Goal: Transaction & Acquisition: Purchase product/service

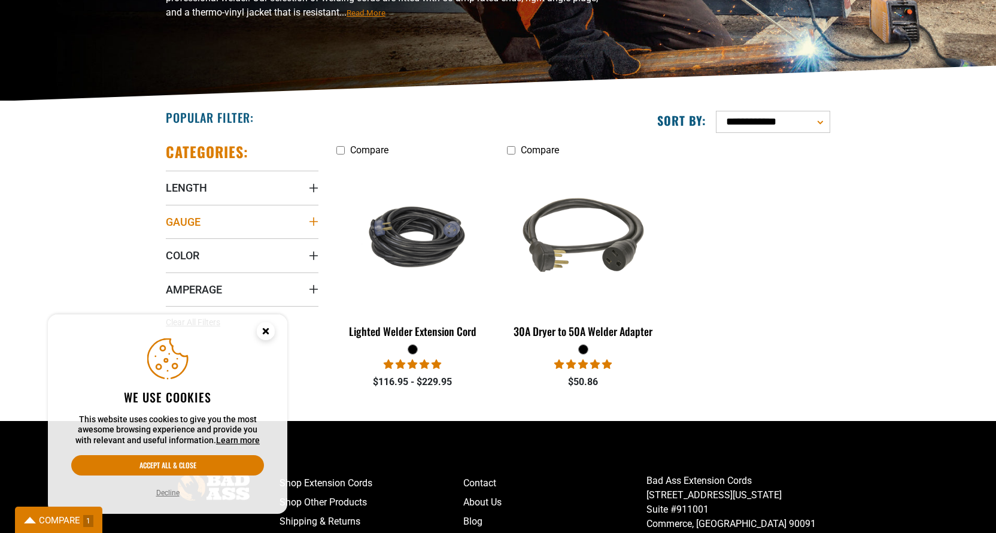
scroll to position [205, 0]
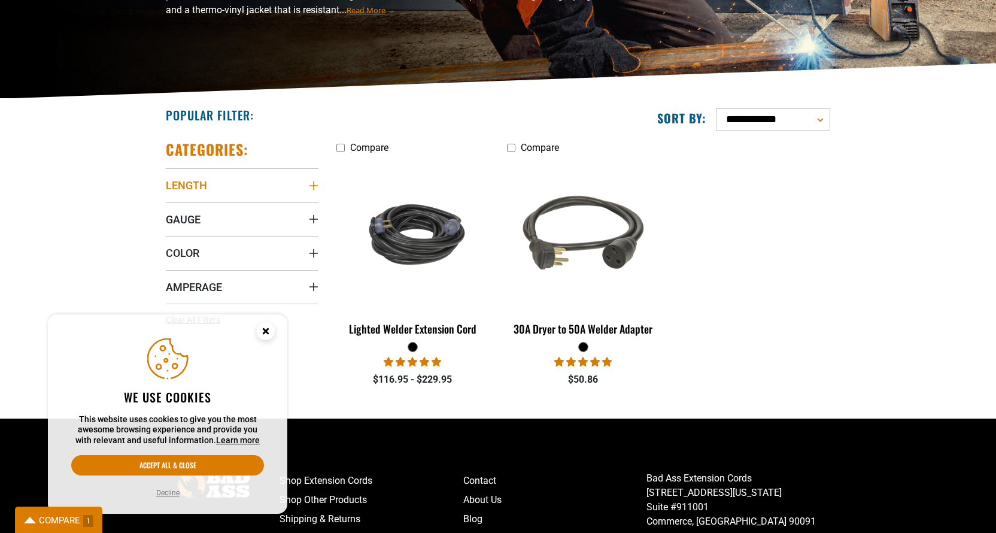
click at [176, 188] on span "Length" at bounding box center [186, 185] width 41 height 14
click at [248, 208] on icon at bounding box center [247, 210] width 10 height 16
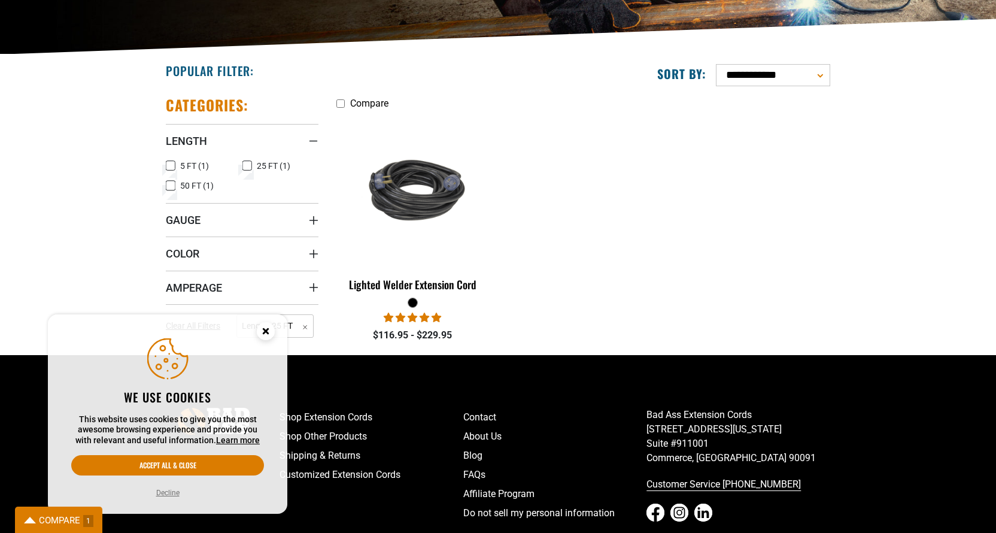
scroll to position [279, 0]
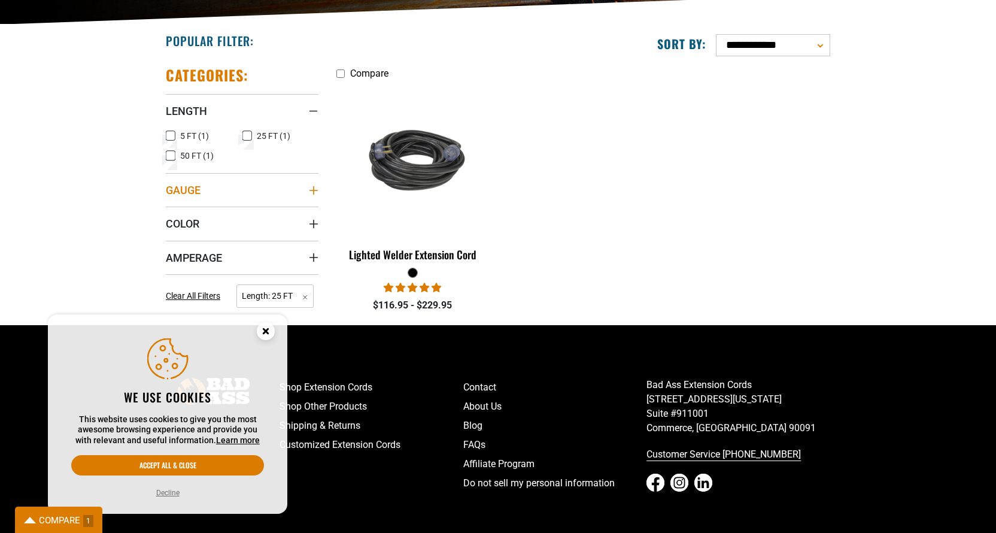
click at [195, 190] on span "Gauge" at bounding box center [183, 190] width 35 height 14
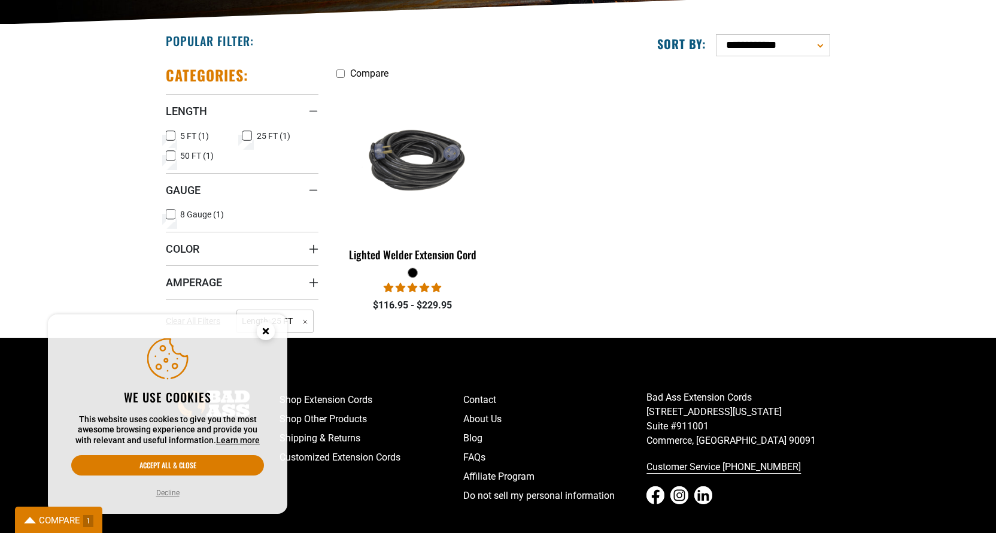
click at [171, 214] on icon at bounding box center [171, 215] width 10 height 16
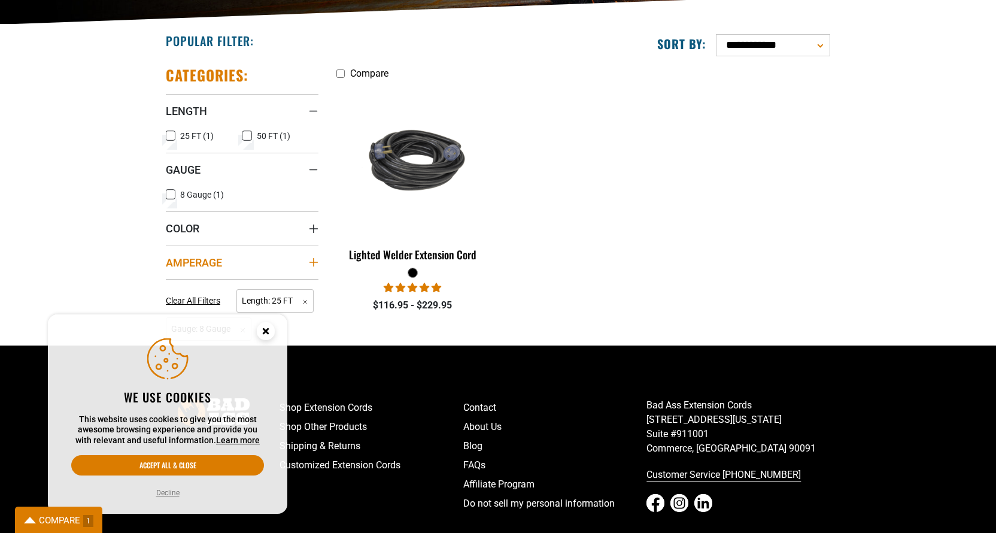
click at [222, 259] on span "Amperage" at bounding box center [194, 263] width 56 height 14
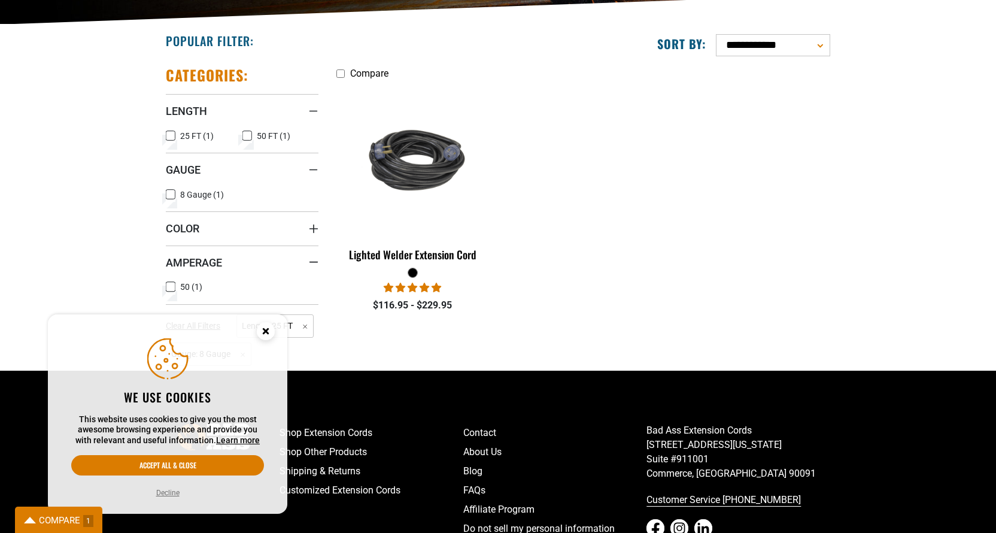
click at [174, 283] on icon at bounding box center [171, 287] width 10 height 16
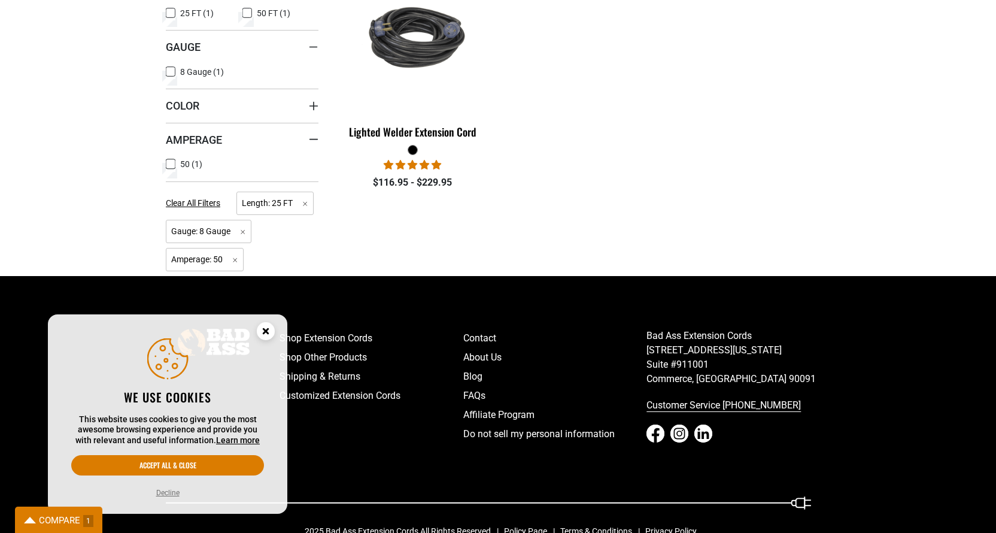
click at [268, 332] on icon "Close this option" at bounding box center [265, 331] width 4 height 4
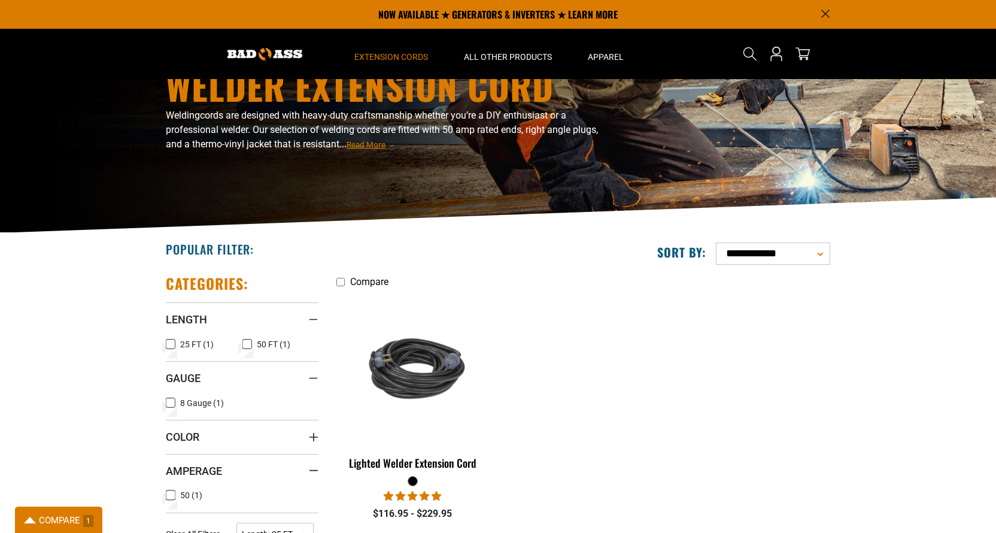
scroll to position [0, 0]
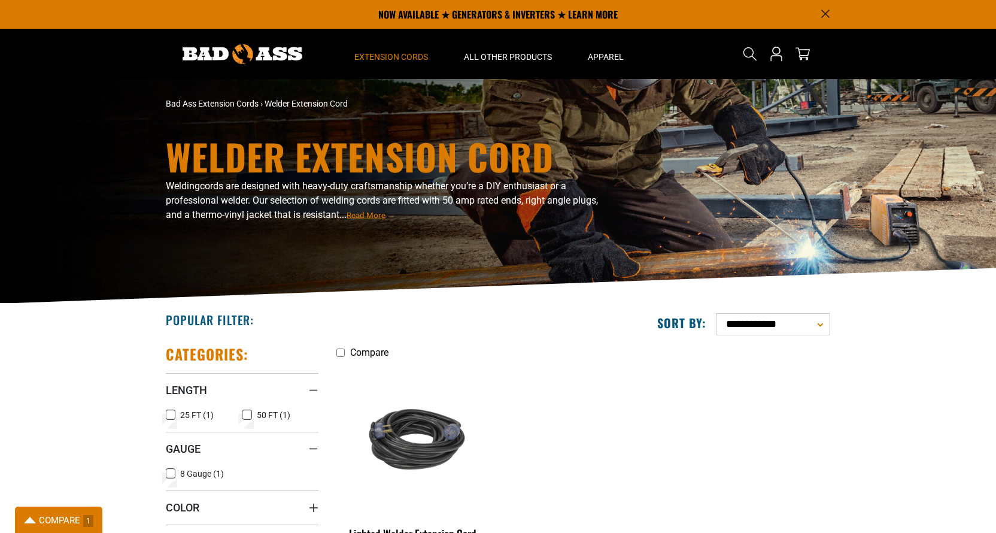
scroll to position [279, 0]
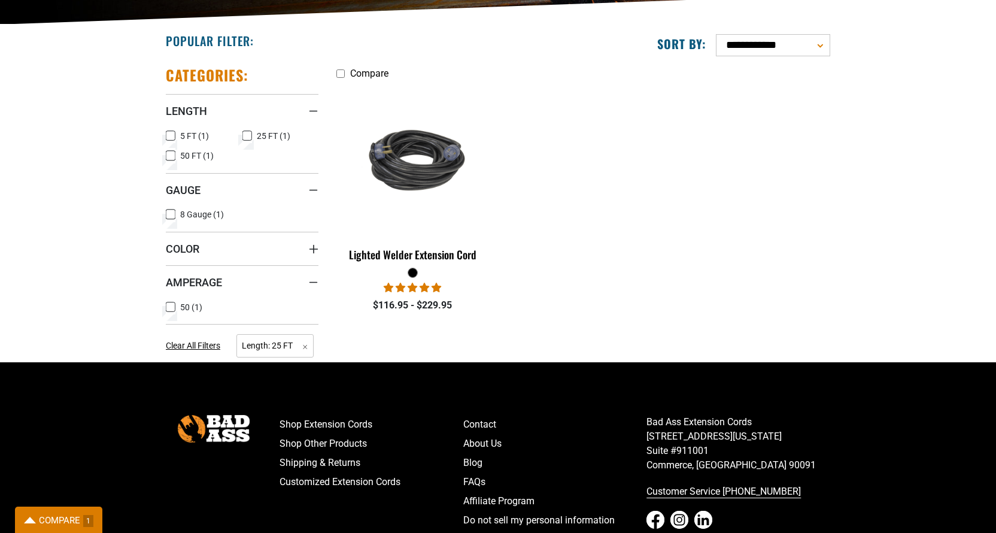
scroll to position [205, 0]
